Goal: Check status: Check status

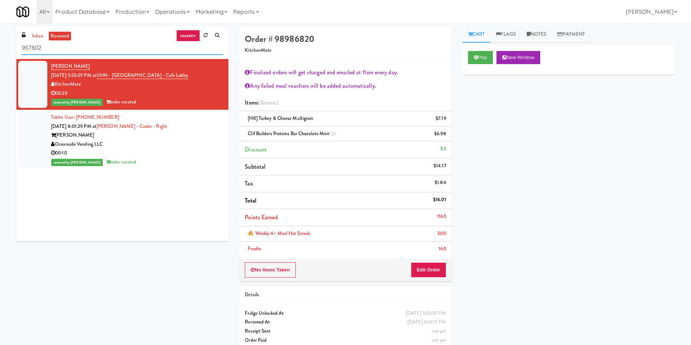
drag, startPoint x: 81, startPoint y: 53, endPoint x: 0, endPoint y: 29, distance: 84.5
click at [0, 29] on div "inbox reviewed recent all unclear take inventory issue suspicious failed recent…" at bounding box center [345, 190] width 691 height 329
paste input "Queensway Health Cent"
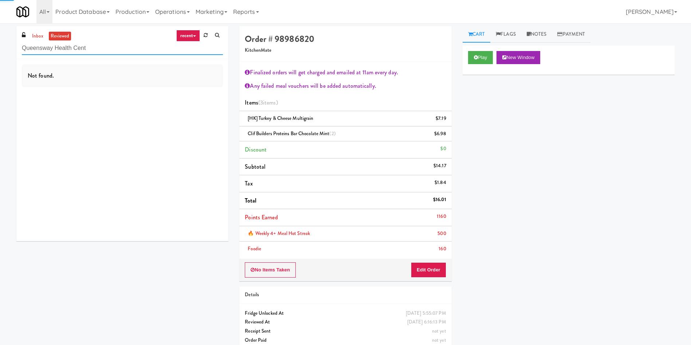
type input "957602"
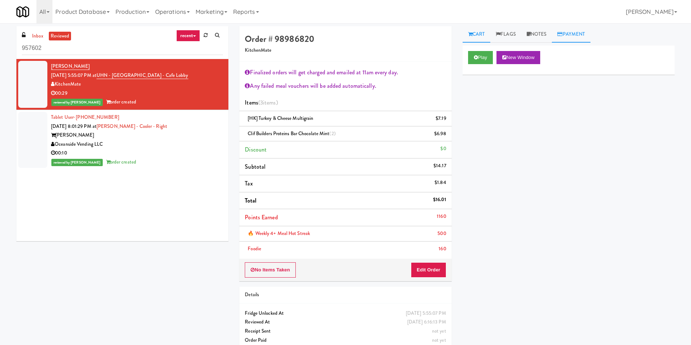
click at [570, 35] on link "Payment" at bounding box center [571, 34] width 39 height 16
click at [474, 37] on link "Cart" at bounding box center [477, 34] width 28 height 16
click at [72, 63] on link "[PERSON_NAME]" at bounding box center [70, 66] width 39 height 7
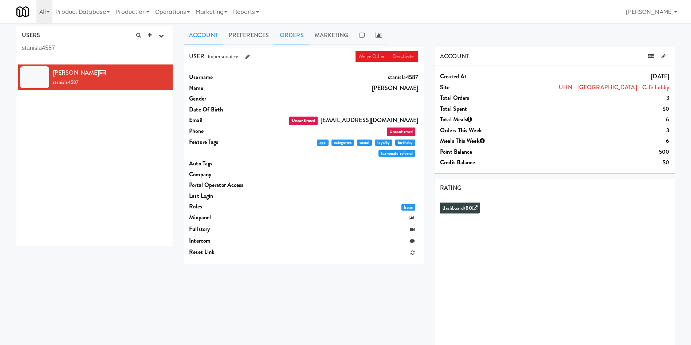
click at [293, 36] on link "Orders" at bounding box center [291, 35] width 35 height 18
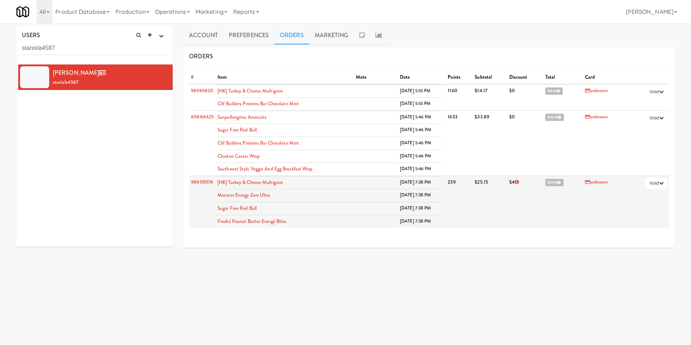
click at [545, 184] on span "$23.90" at bounding box center [554, 182] width 18 height 7
click at [558, 183] on icon at bounding box center [559, 182] width 3 height 4
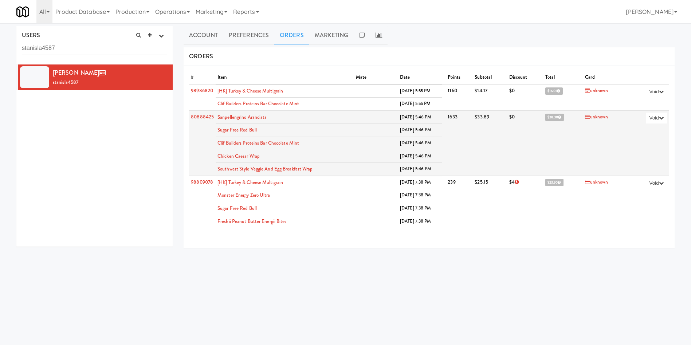
click at [545, 116] on span "$38.30" at bounding box center [554, 117] width 19 height 7
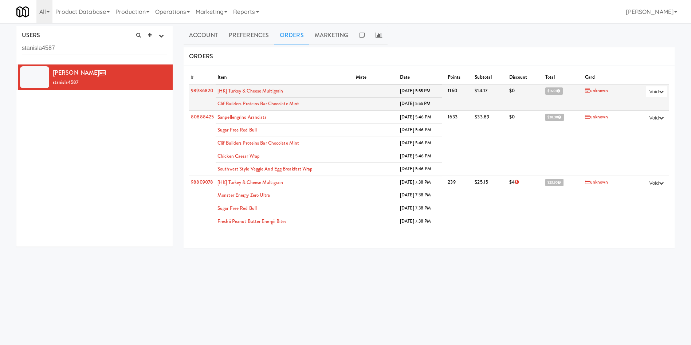
click at [545, 91] on span "$16.01" at bounding box center [553, 90] width 17 height 7
click at [196, 89] on link "98986820" at bounding box center [202, 90] width 22 height 7
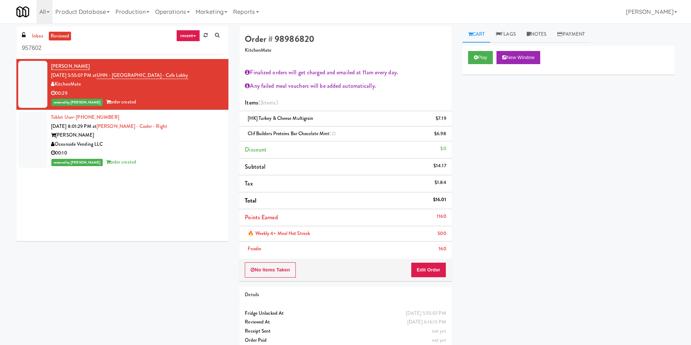
click at [39, 30] on div "inbox reviewed recent all unclear take inventory issue suspicious failed recent…" at bounding box center [122, 42] width 212 height 33
